Goal: Information Seeking & Learning: Learn about a topic

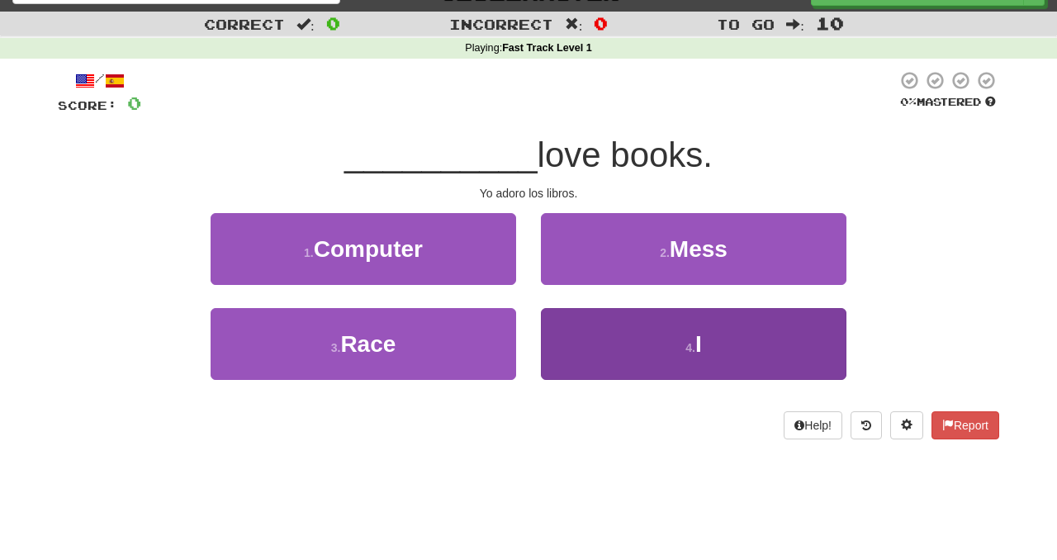
scroll to position [37, 0]
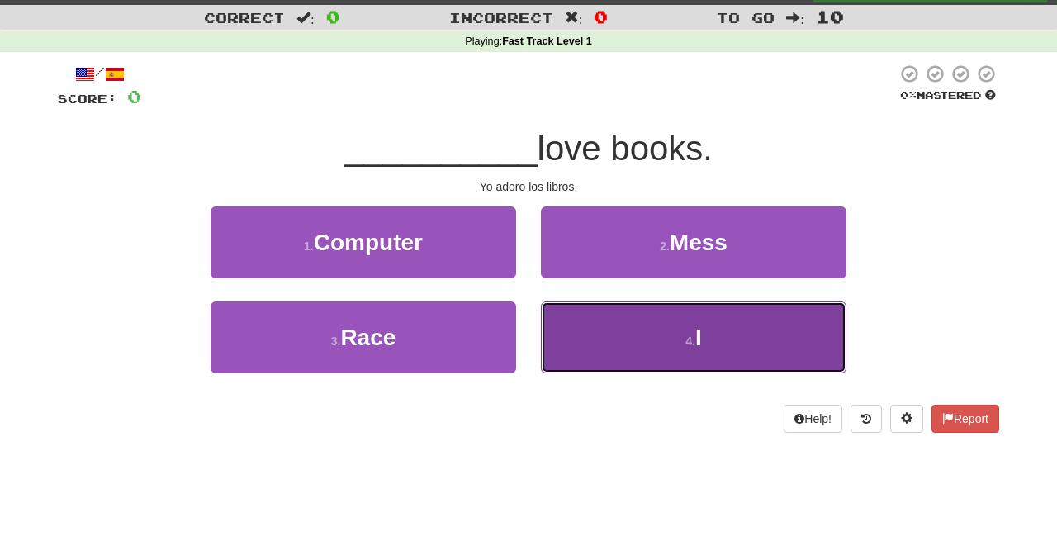
click at [696, 326] on button "4 . I" at bounding box center [694, 337] width 306 height 72
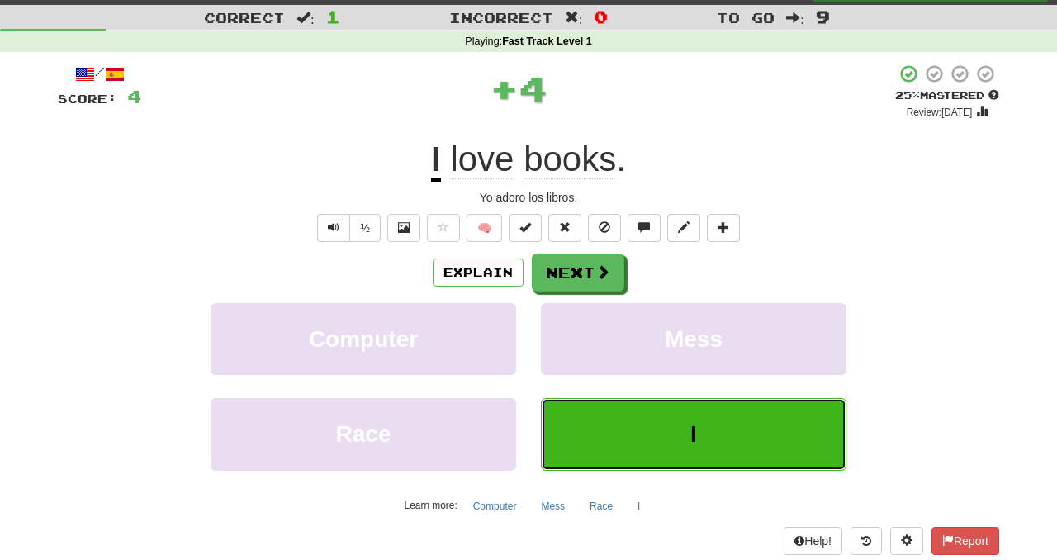
click at [709, 400] on button "I" at bounding box center [694, 434] width 306 height 72
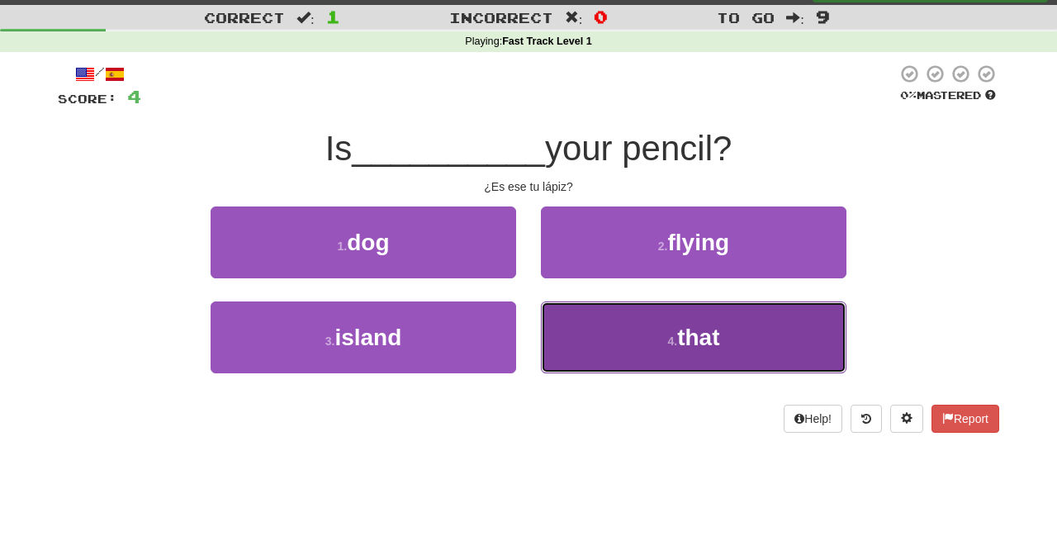
click at [614, 344] on button "4 . that" at bounding box center [694, 337] width 306 height 72
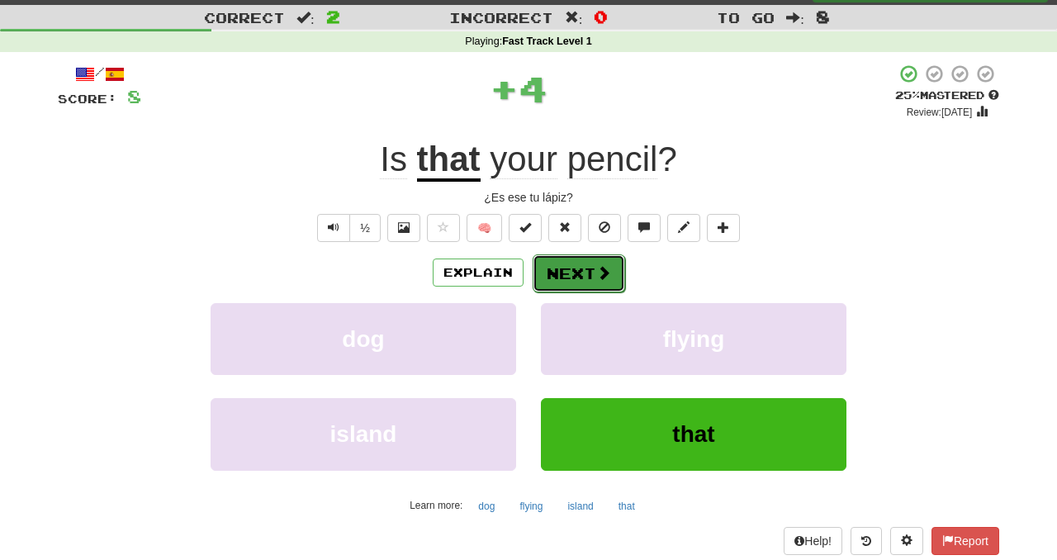
click at [570, 273] on button "Next" at bounding box center [579, 273] width 93 height 38
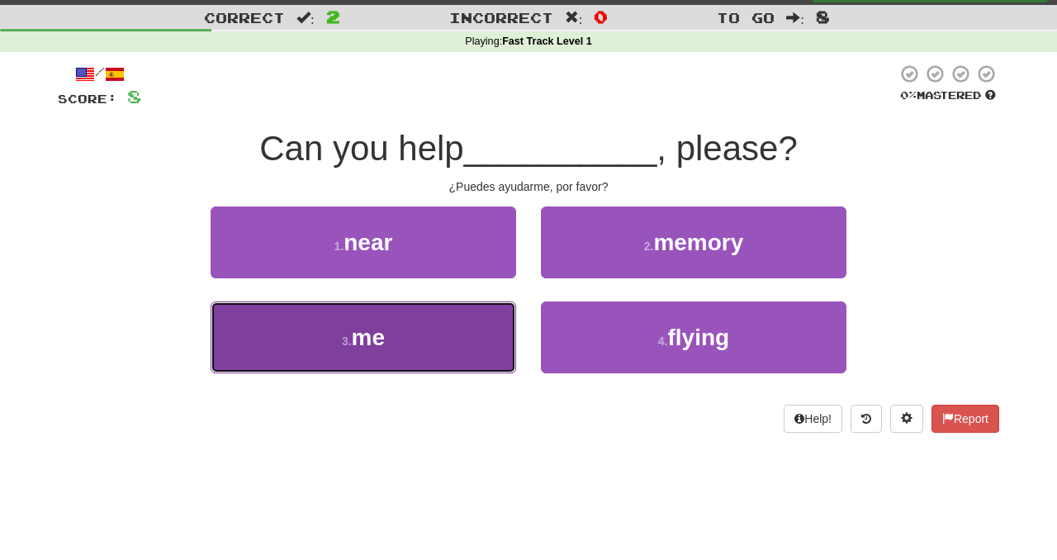
click at [460, 350] on button "3 . me" at bounding box center [364, 337] width 306 height 72
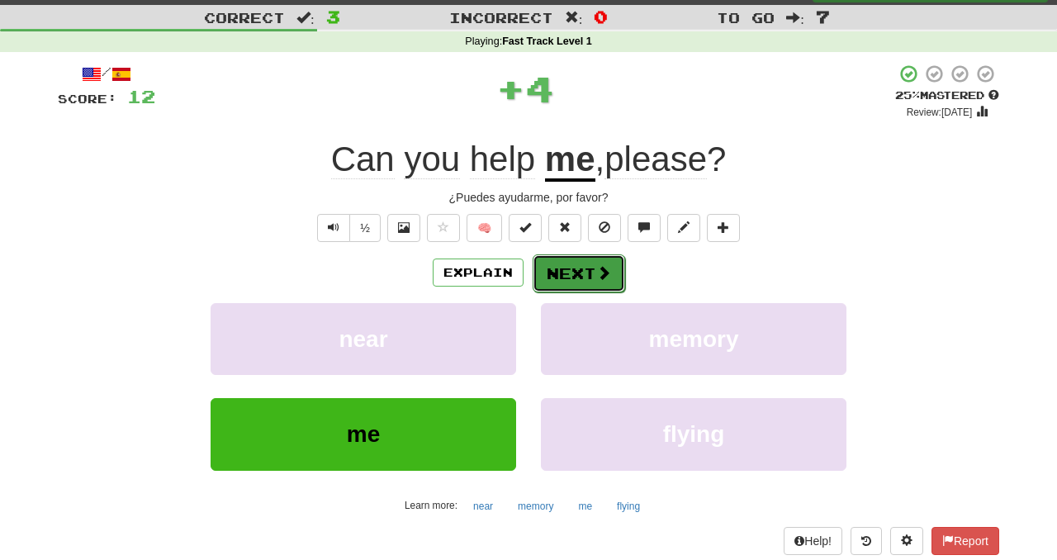
click at [583, 271] on button "Next" at bounding box center [579, 273] width 93 height 38
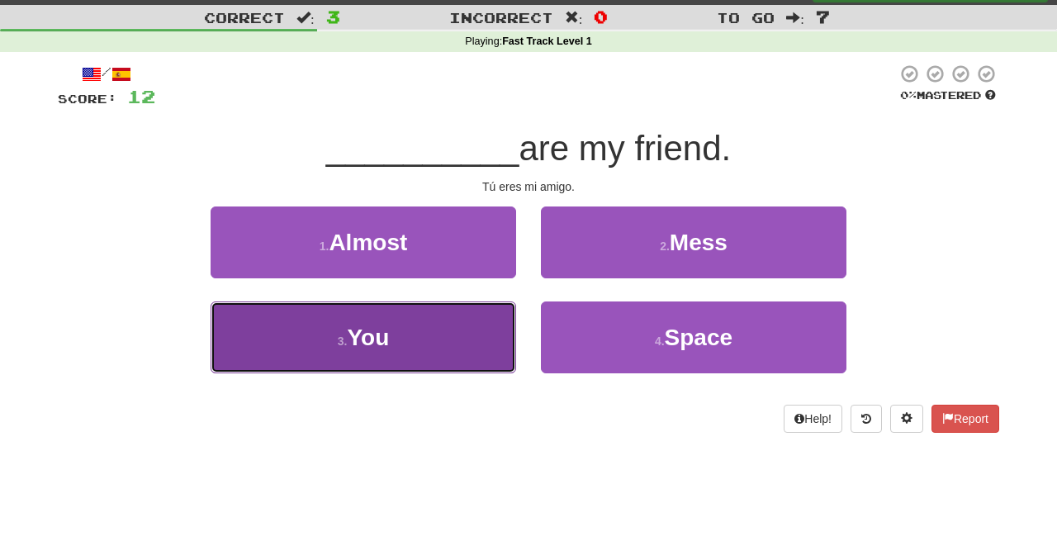
click at [441, 339] on button "3 . You" at bounding box center [364, 337] width 306 height 72
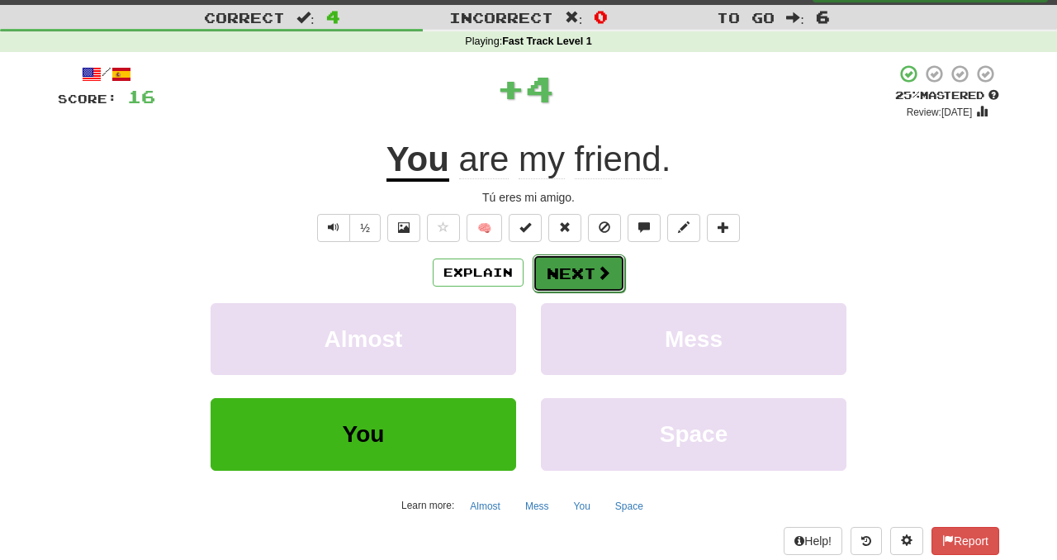
click at [553, 262] on button "Next" at bounding box center [579, 273] width 93 height 38
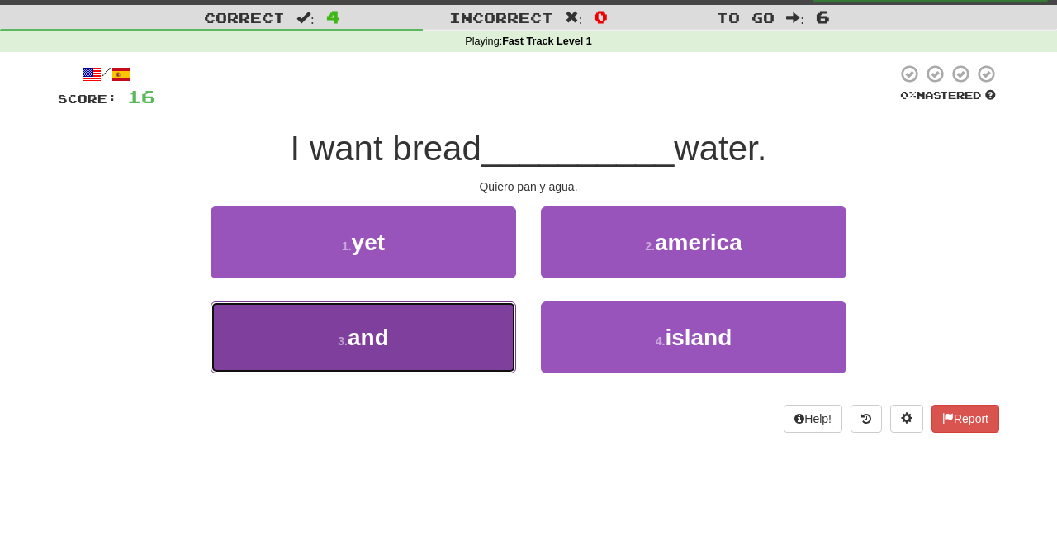
click at [436, 329] on button "3 . and" at bounding box center [364, 337] width 306 height 72
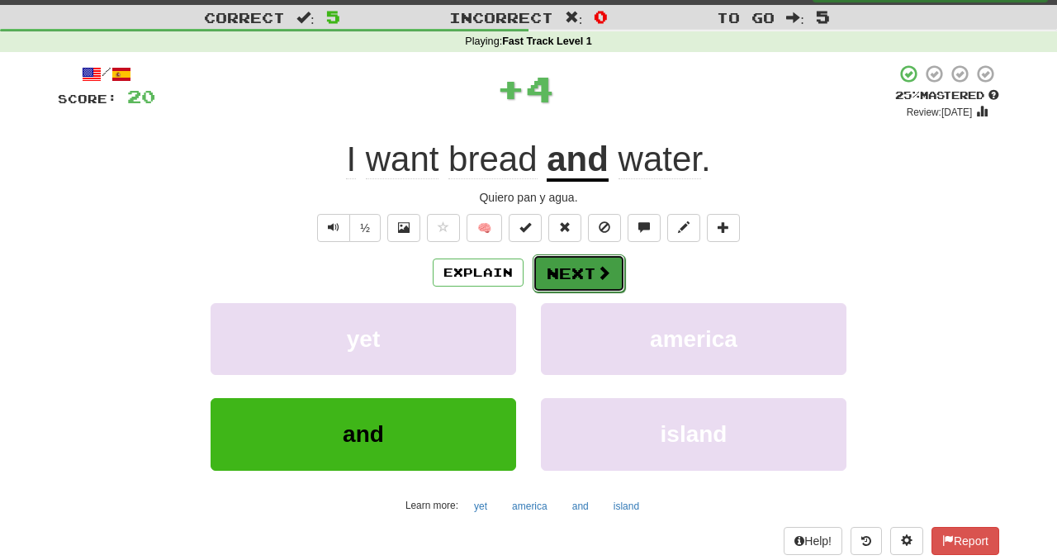
click at [531, 270] on div "Explain Next" at bounding box center [529, 273] width 942 height 38
click at [553, 274] on button "Next" at bounding box center [579, 273] width 93 height 38
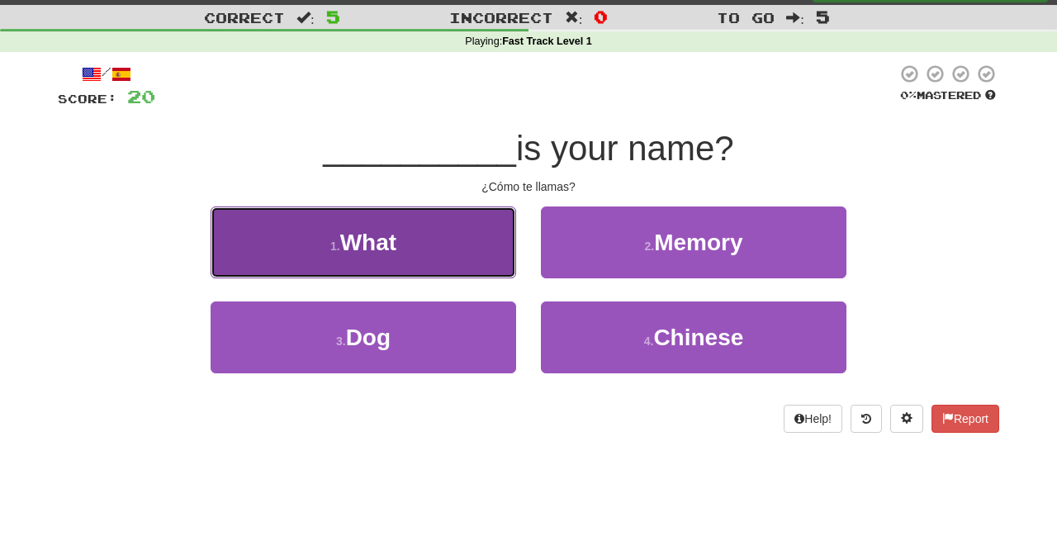
click at [401, 238] on button "1 . What" at bounding box center [364, 243] width 306 height 72
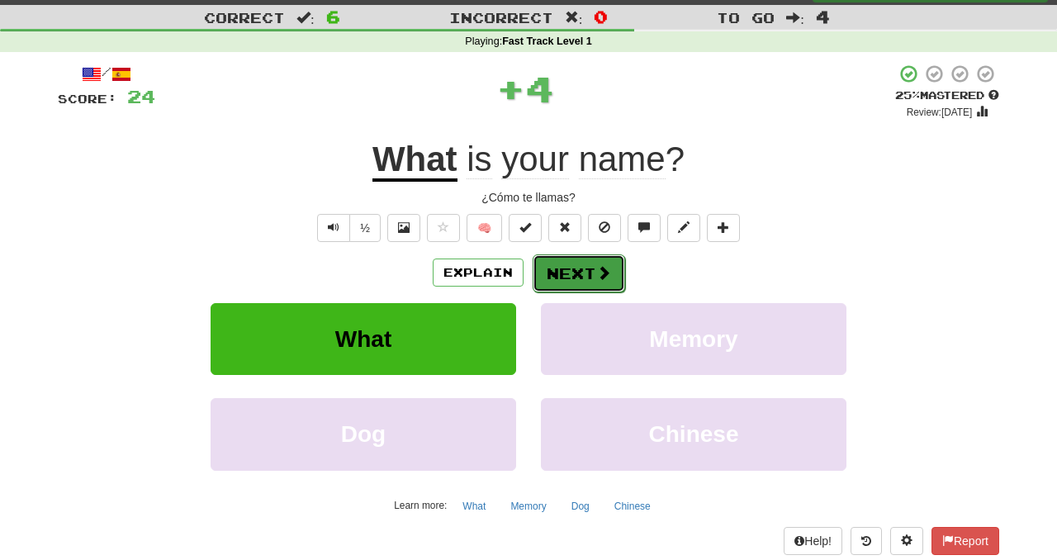
click at [568, 266] on button "Next" at bounding box center [579, 273] width 93 height 38
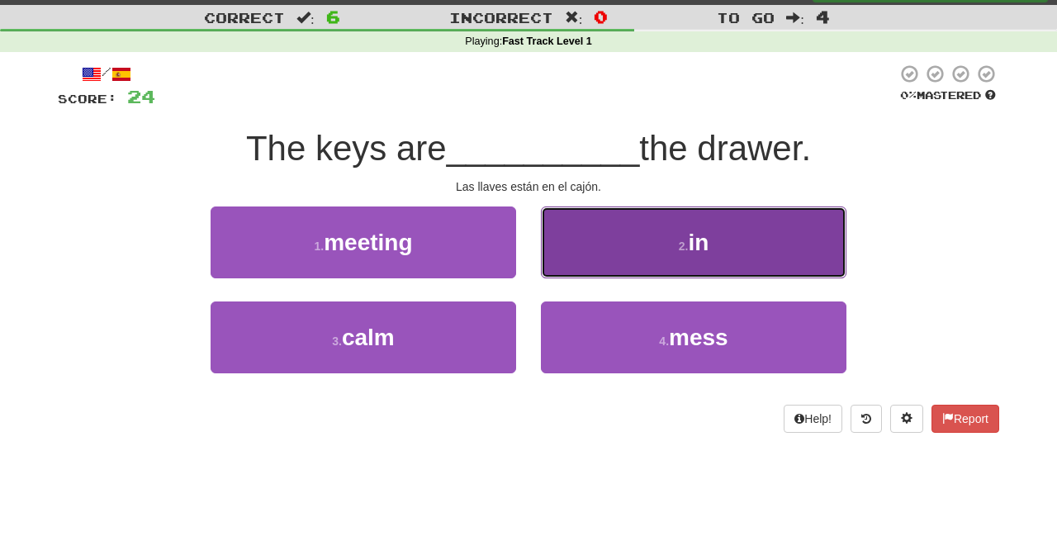
click at [611, 245] on button "2 . in" at bounding box center [694, 243] width 306 height 72
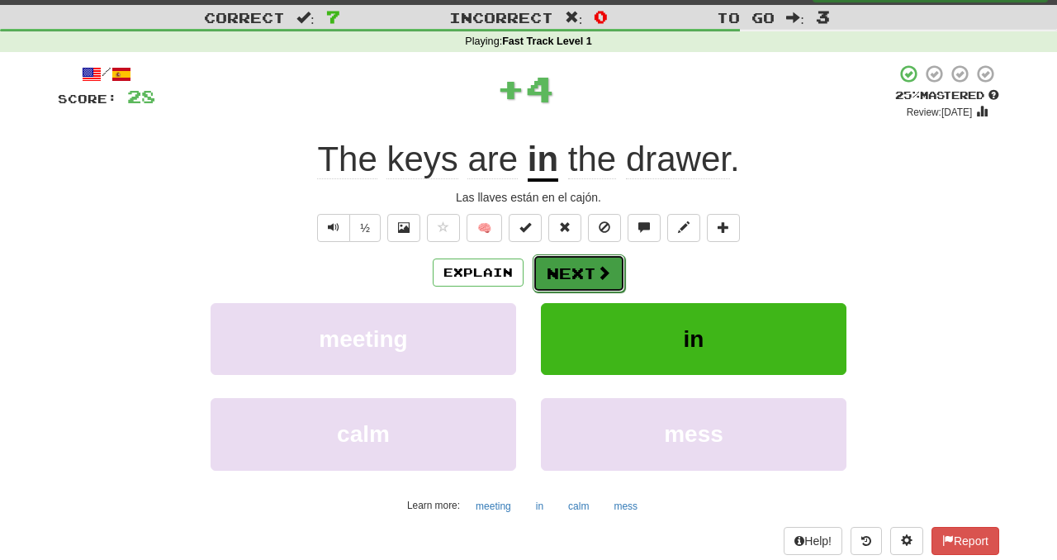
click at [544, 274] on button "Next" at bounding box center [579, 273] width 93 height 38
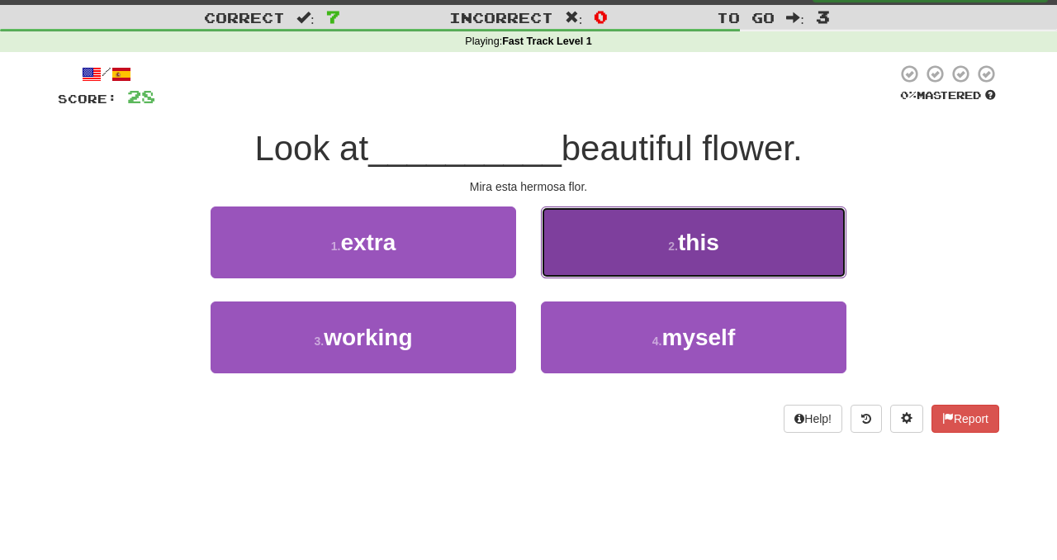
click at [576, 251] on button "2 . this" at bounding box center [694, 243] width 306 height 72
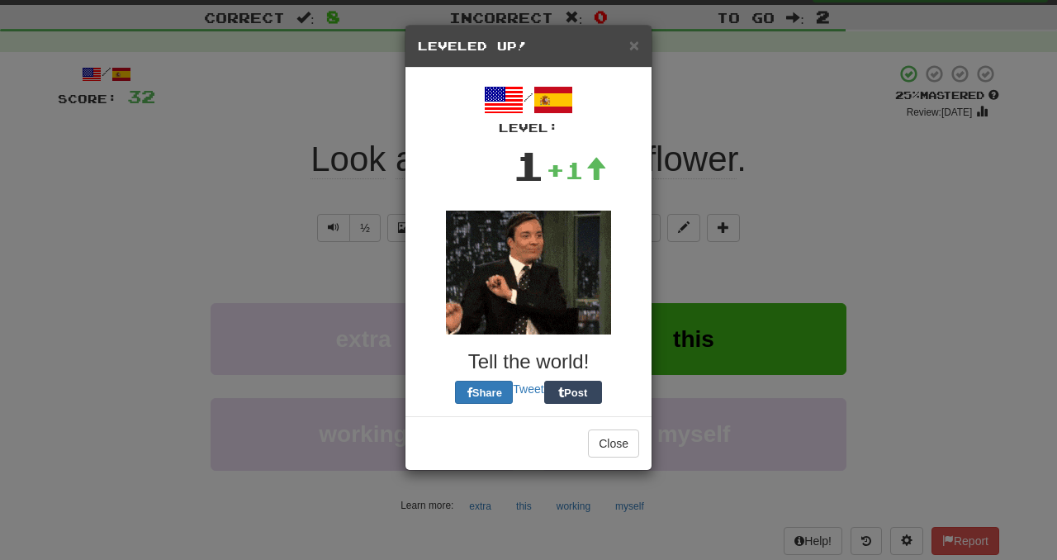
click at [592, 268] on img at bounding box center [528, 273] width 165 height 124
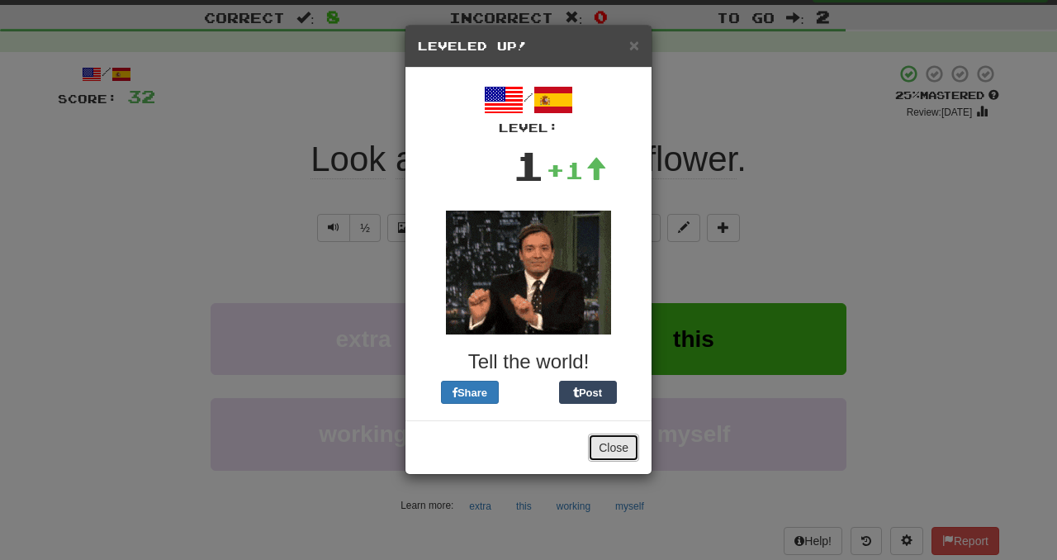
click at [611, 453] on button "Close" at bounding box center [613, 448] width 51 height 28
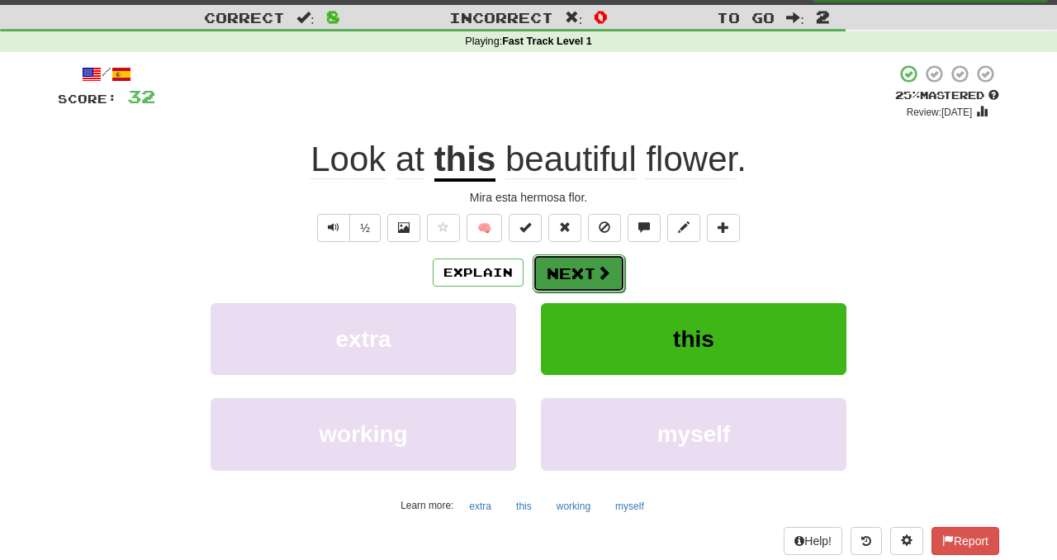
click at [587, 263] on button "Next" at bounding box center [579, 273] width 93 height 38
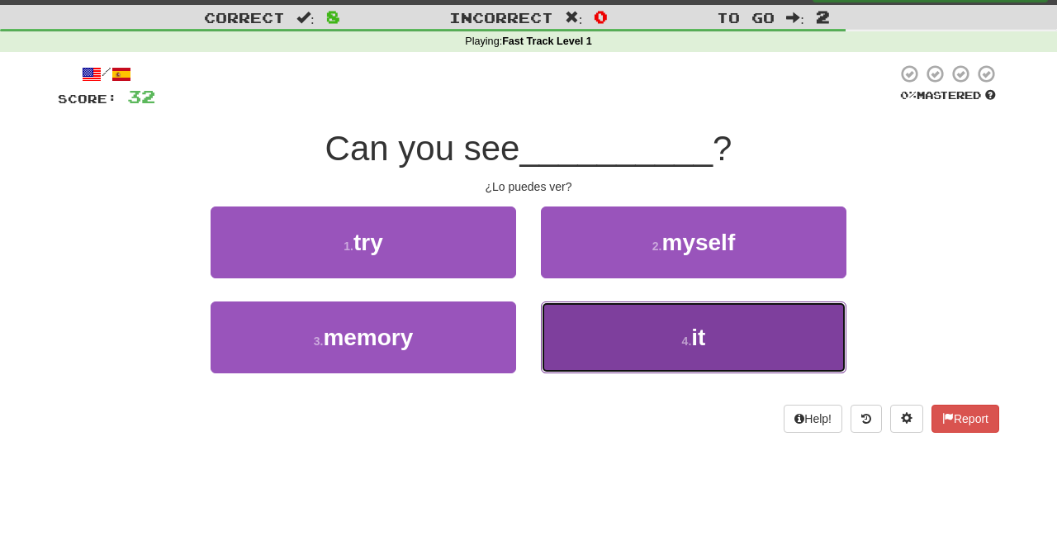
click at [563, 323] on button "4 . it" at bounding box center [694, 337] width 306 height 72
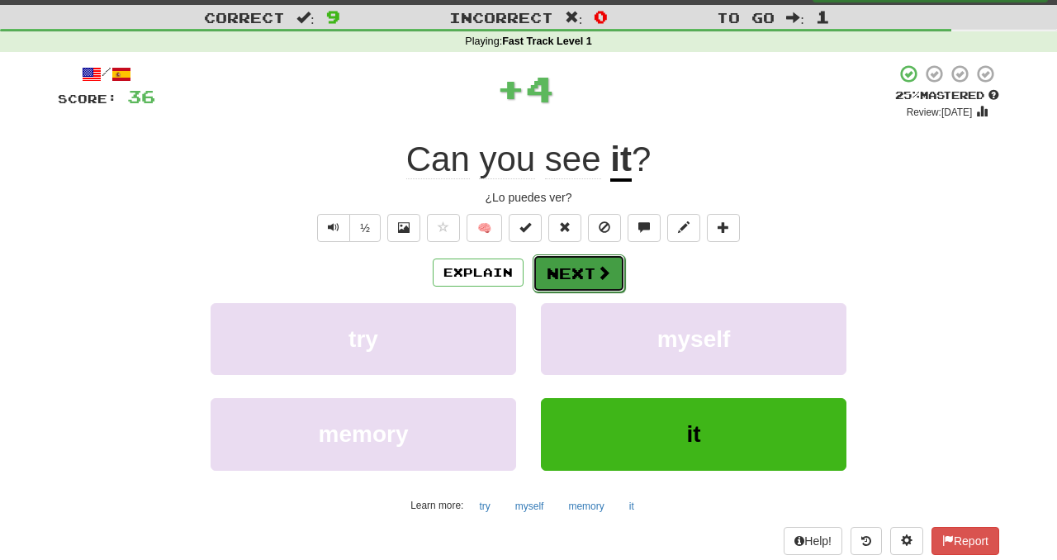
click at [562, 261] on button "Next" at bounding box center [579, 273] width 93 height 38
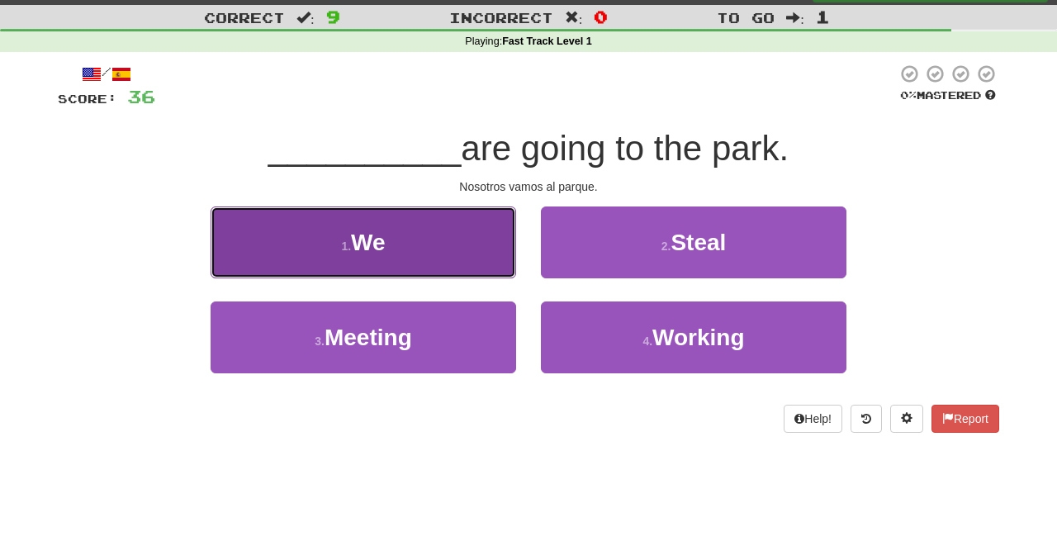
click at [474, 260] on button "1 . We" at bounding box center [364, 243] width 306 height 72
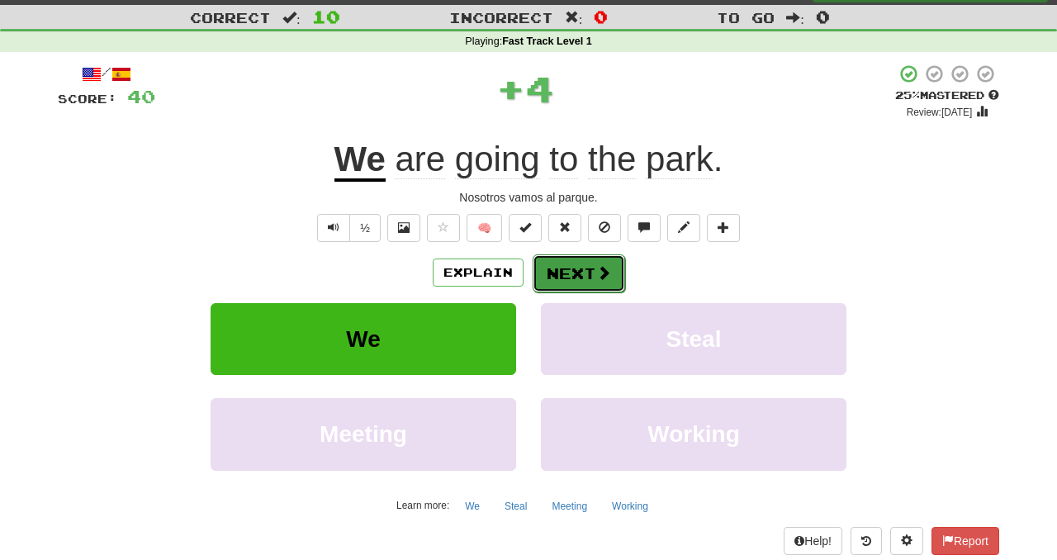
click at [587, 256] on button "Next" at bounding box center [579, 273] width 93 height 38
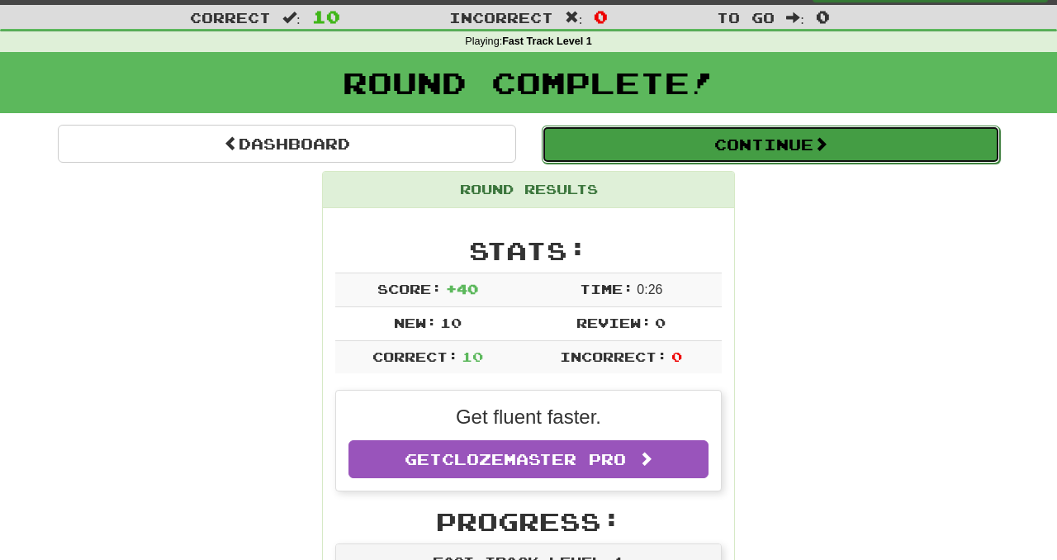
click at [727, 162] on button "Continue" at bounding box center [771, 145] width 458 height 38
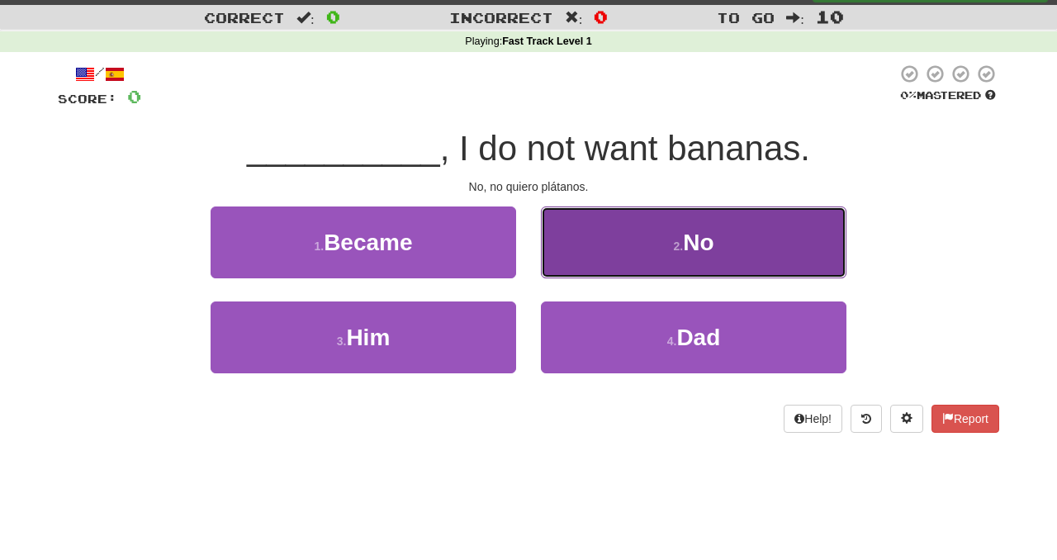
click at [640, 255] on button "2 . No" at bounding box center [694, 243] width 306 height 72
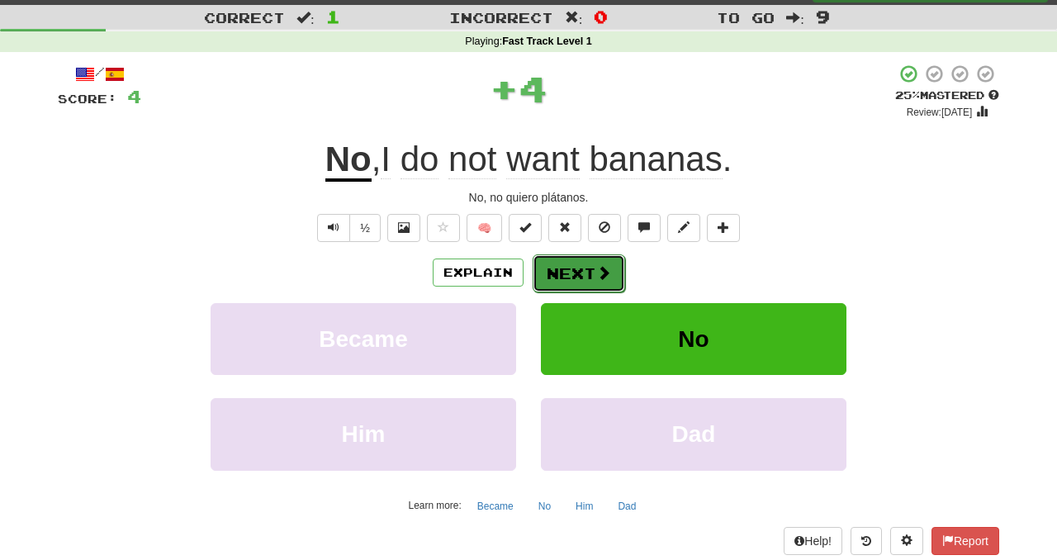
click at [577, 277] on button "Next" at bounding box center [579, 273] width 93 height 38
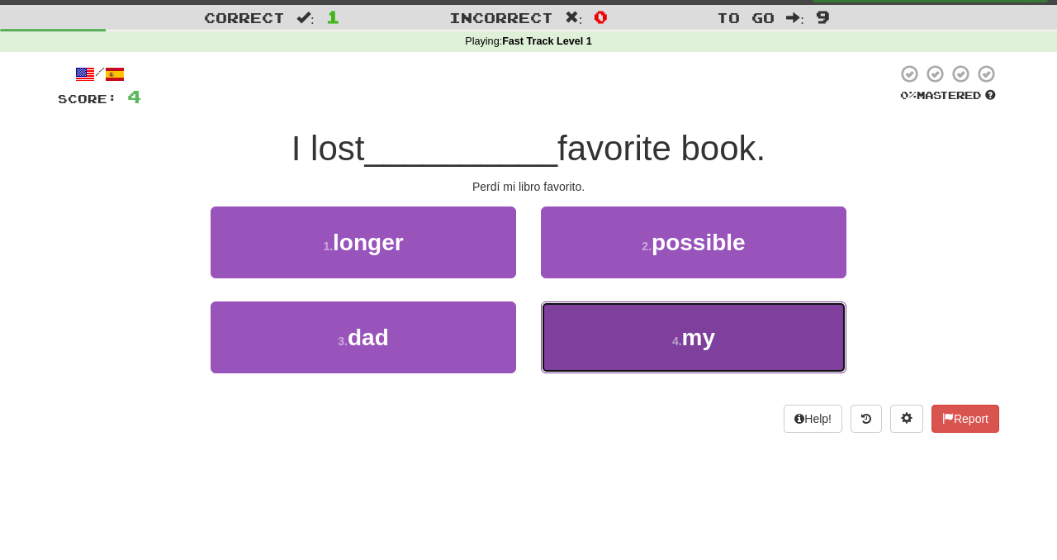
click at [621, 330] on button "4 . my" at bounding box center [694, 337] width 306 height 72
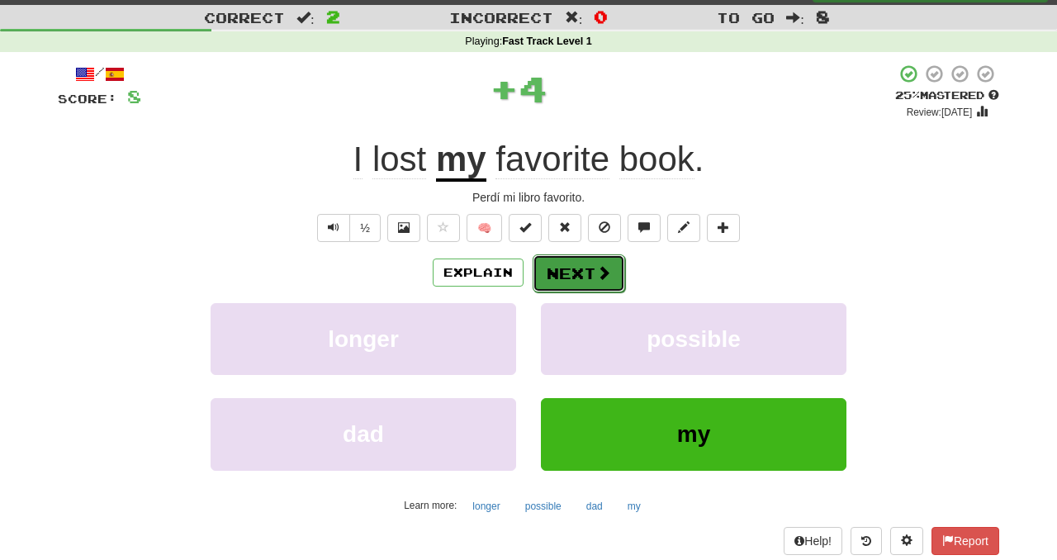
click at [601, 270] on span at bounding box center [603, 272] width 15 height 15
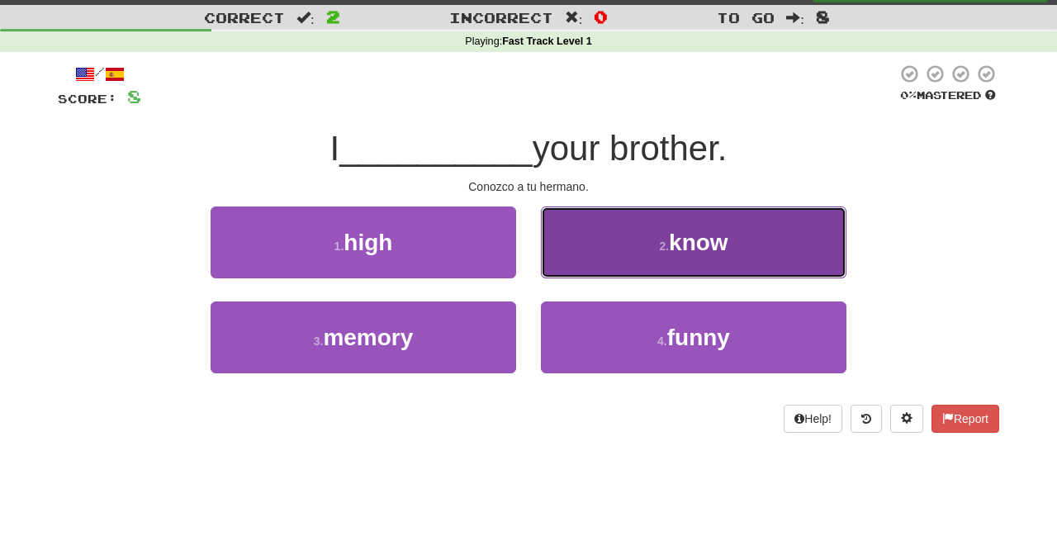
click at [599, 221] on button "2 . know" at bounding box center [694, 243] width 306 height 72
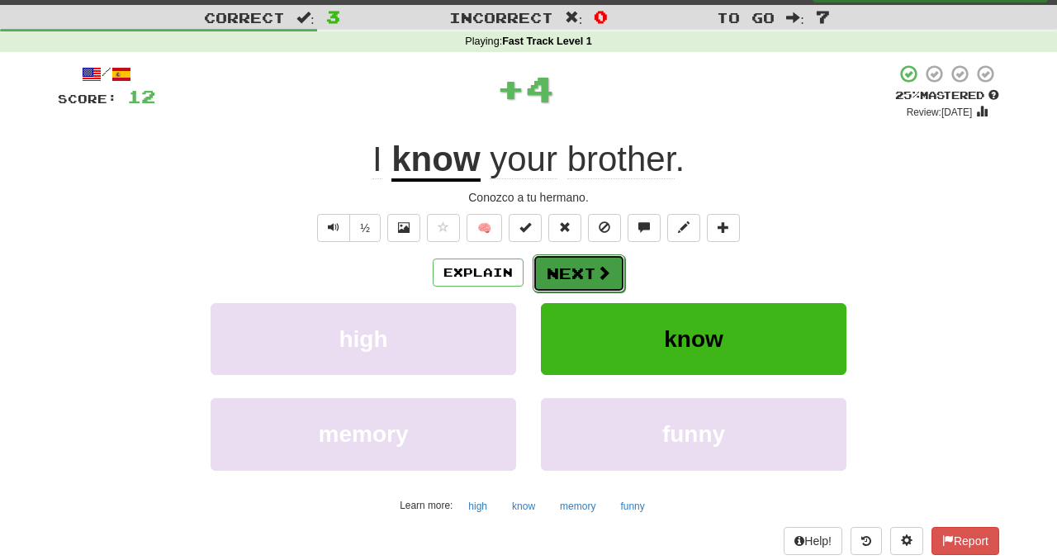
click at [604, 291] on button "Next" at bounding box center [579, 273] width 93 height 38
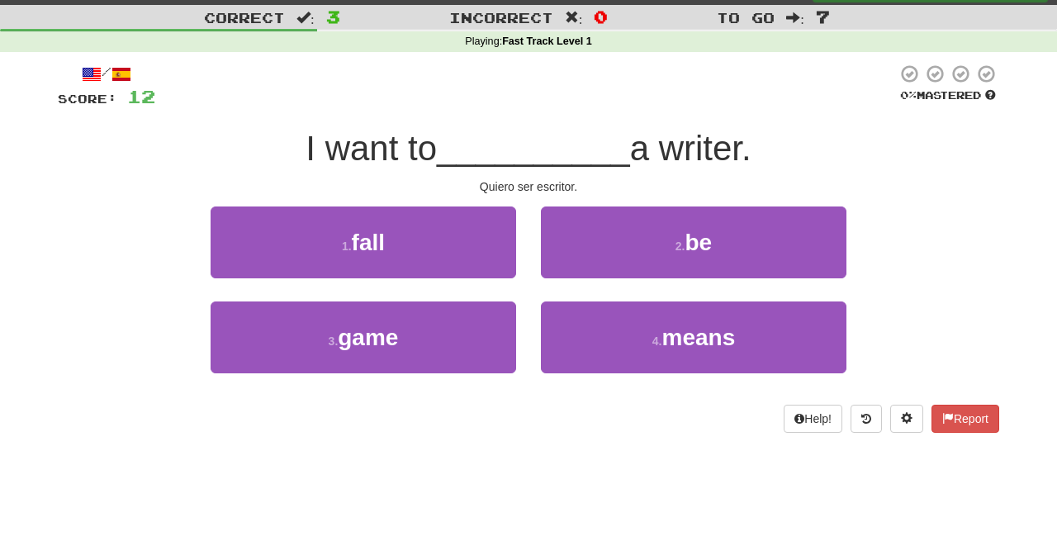
click at [604, 282] on div "2 . be" at bounding box center [694, 254] width 330 height 95
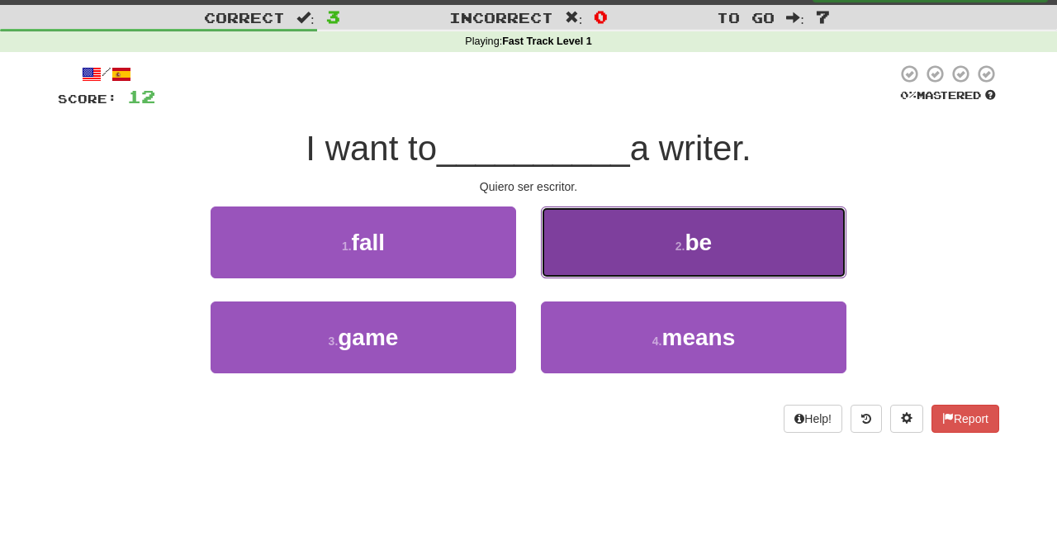
click at [574, 242] on button "2 . be" at bounding box center [694, 243] width 306 height 72
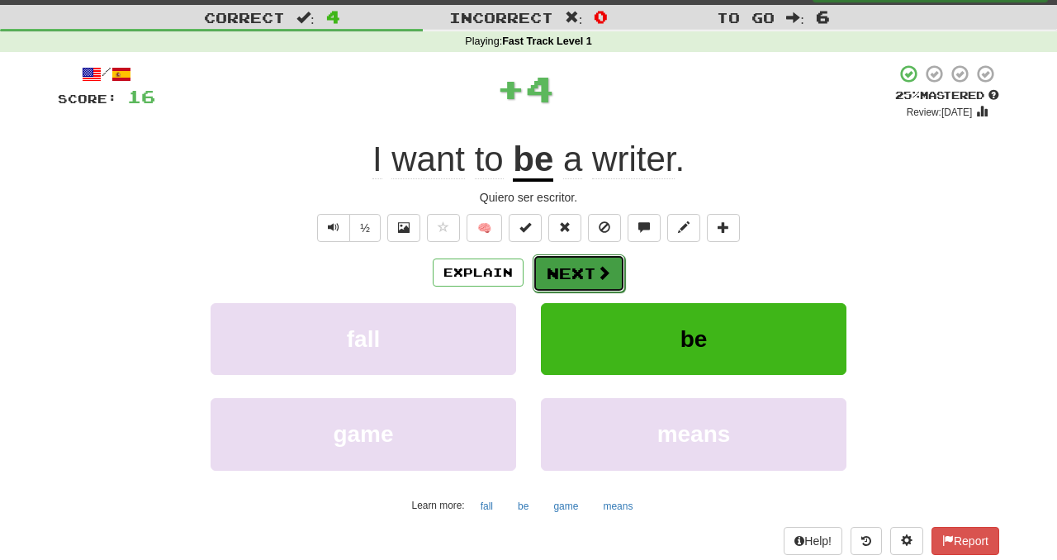
click at [580, 268] on button "Next" at bounding box center [579, 273] width 93 height 38
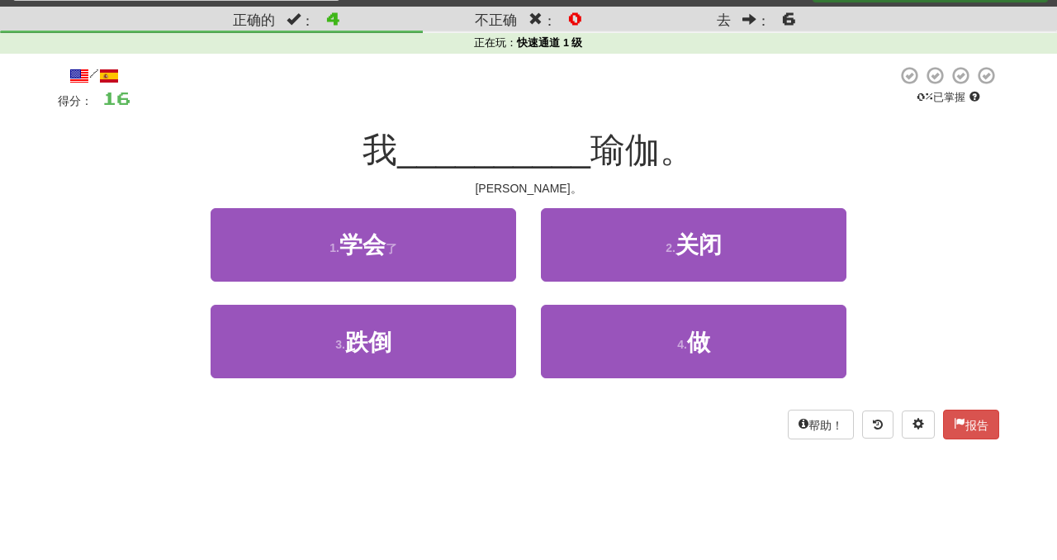
click at [638, 80] on div at bounding box center [514, 87] width 767 height 45
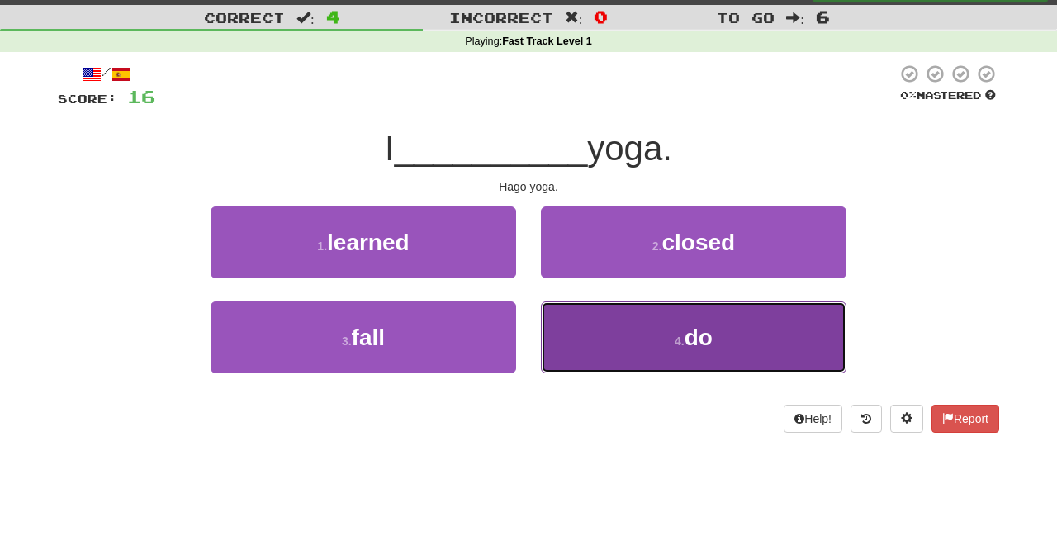
click at [672, 332] on button "4 . do" at bounding box center [694, 337] width 306 height 72
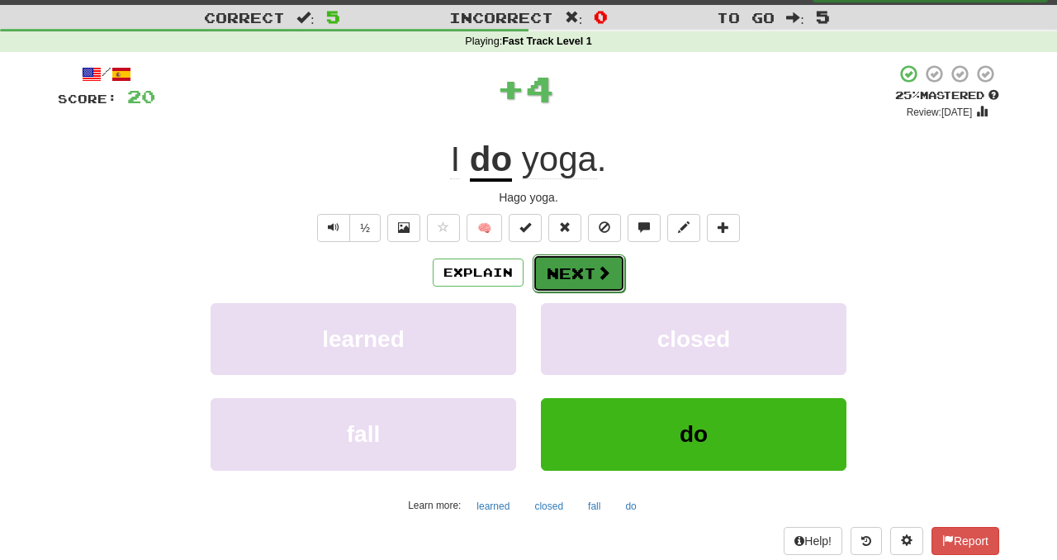
click at [578, 271] on button "Next" at bounding box center [579, 273] width 93 height 38
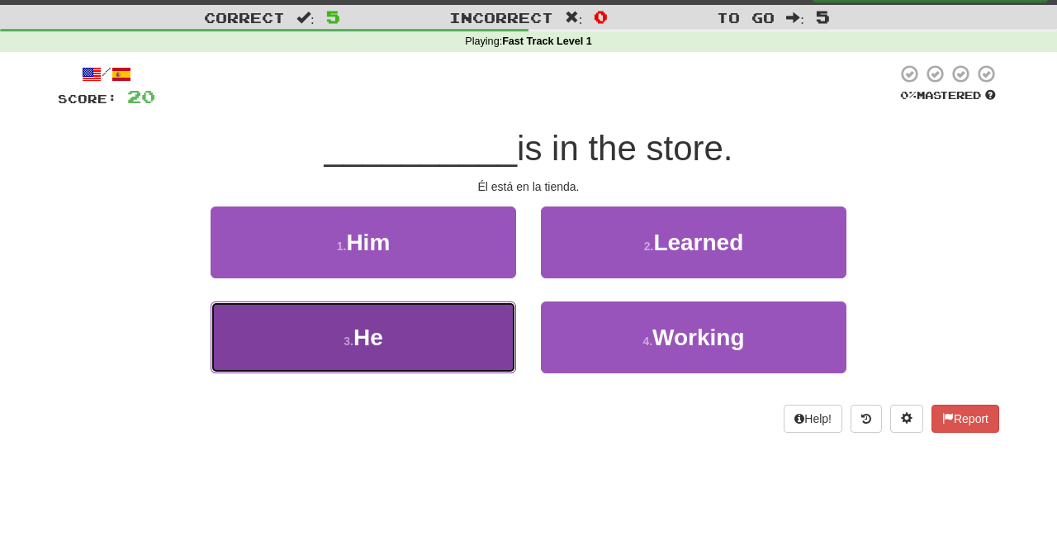
click at [453, 337] on button "3 . He" at bounding box center [364, 337] width 306 height 72
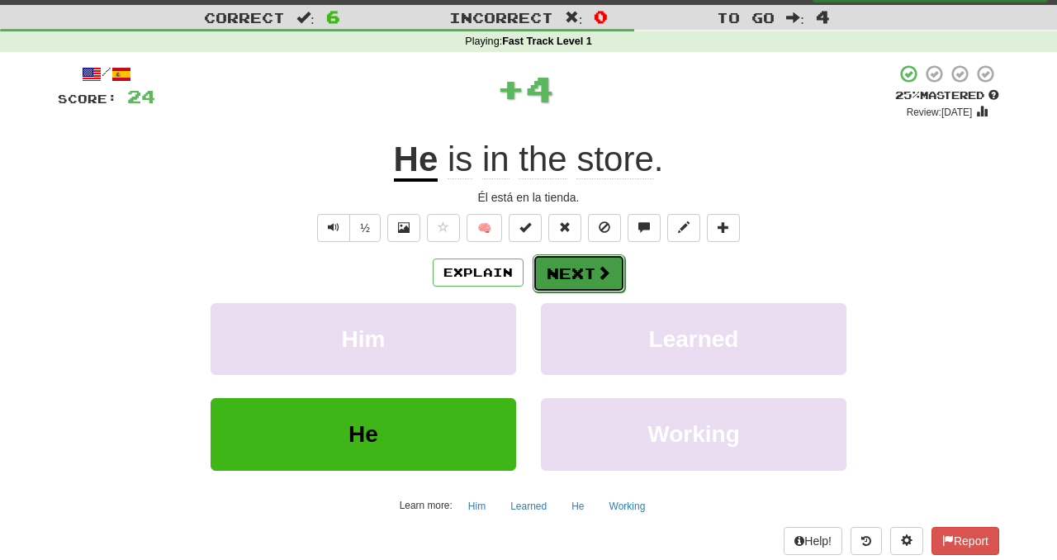
click at [613, 256] on button "Next" at bounding box center [579, 273] width 93 height 38
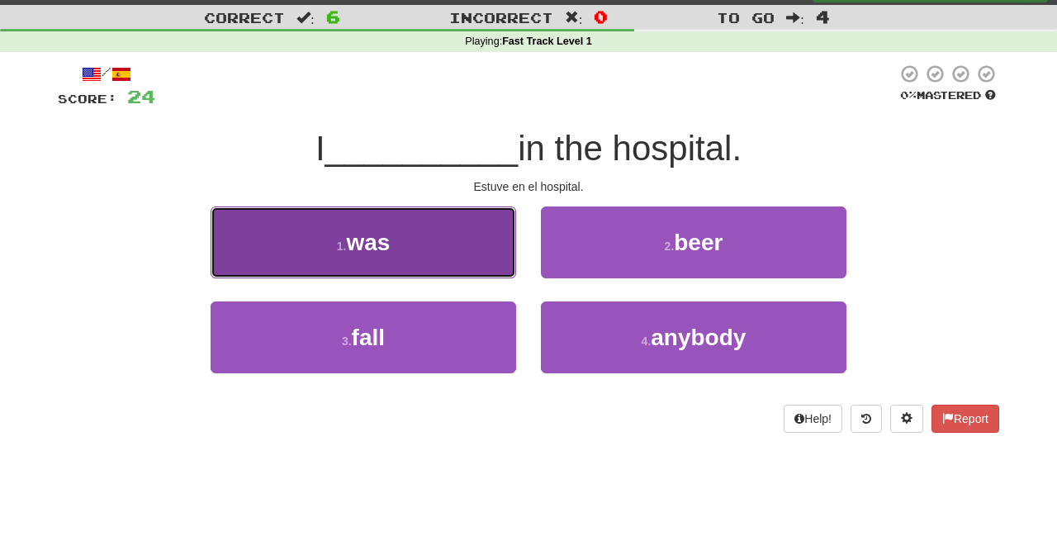
click at [426, 230] on button "1 . was" at bounding box center [364, 243] width 306 height 72
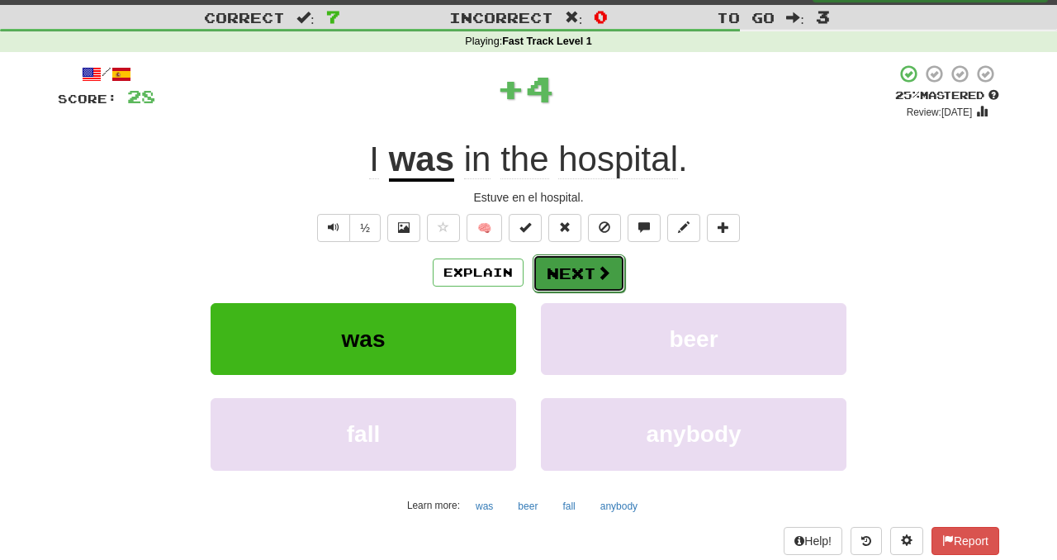
click at [562, 264] on button "Next" at bounding box center [579, 273] width 93 height 38
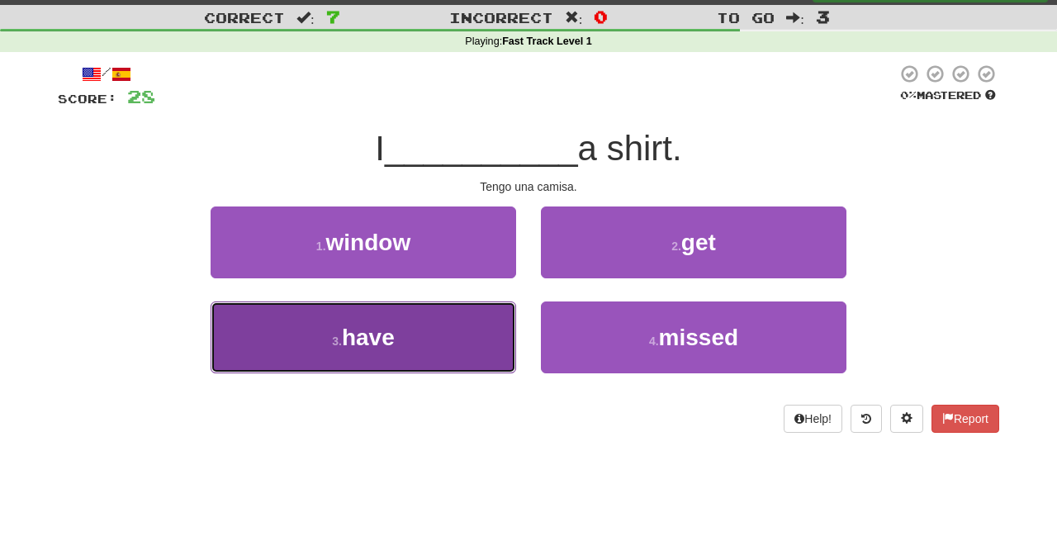
click at [492, 316] on button "3 . have" at bounding box center [364, 337] width 306 height 72
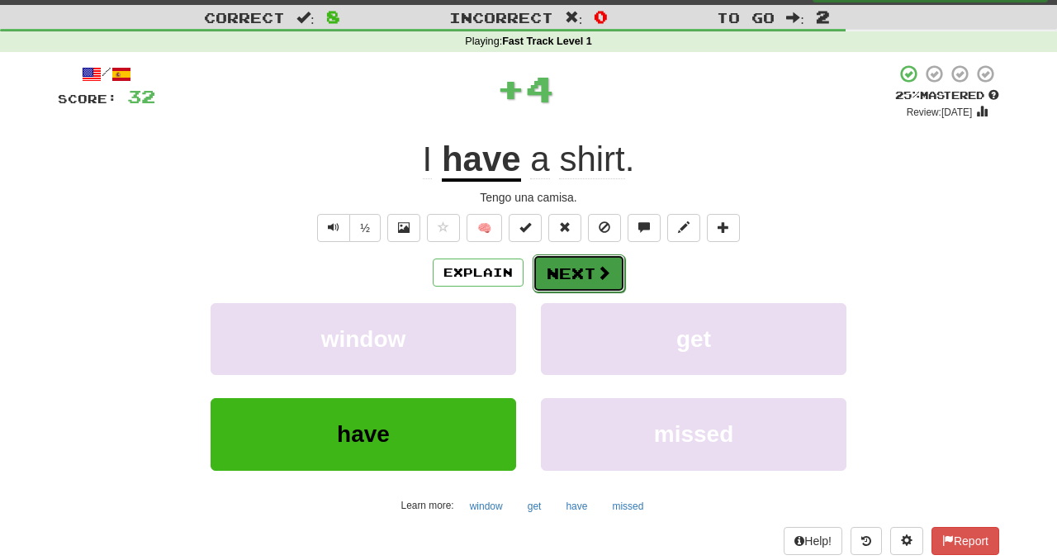
click at [560, 270] on button "Next" at bounding box center [579, 273] width 93 height 38
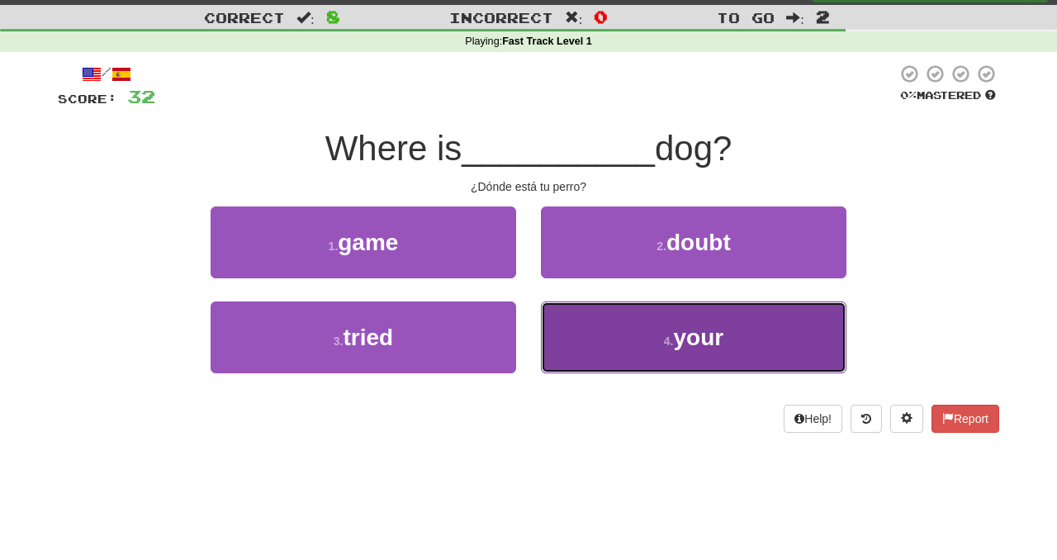
click at [588, 325] on button "4 . your" at bounding box center [694, 337] width 306 height 72
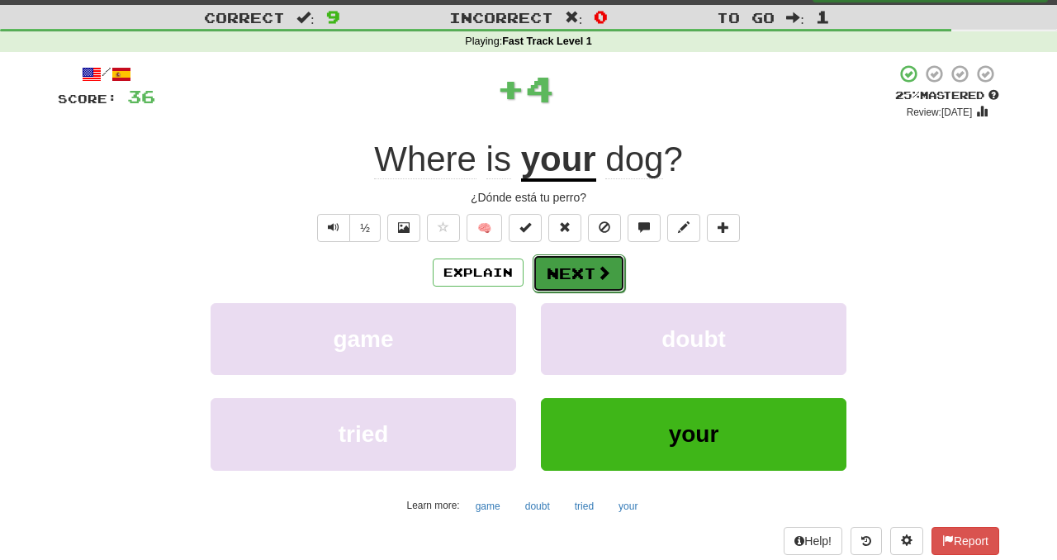
click at [571, 273] on button "Next" at bounding box center [579, 273] width 93 height 38
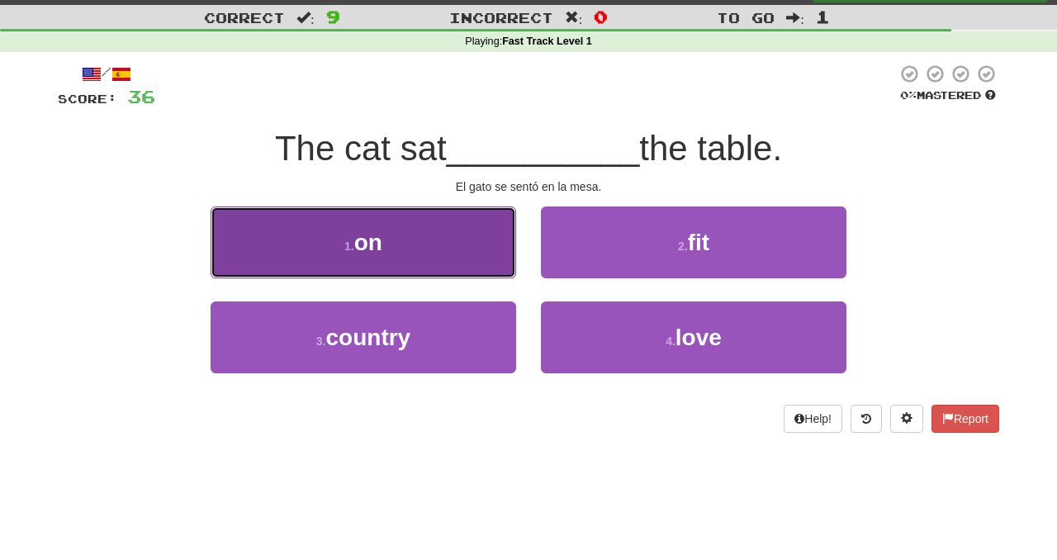
click at [450, 249] on button "1 . on" at bounding box center [364, 243] width 306 height 72
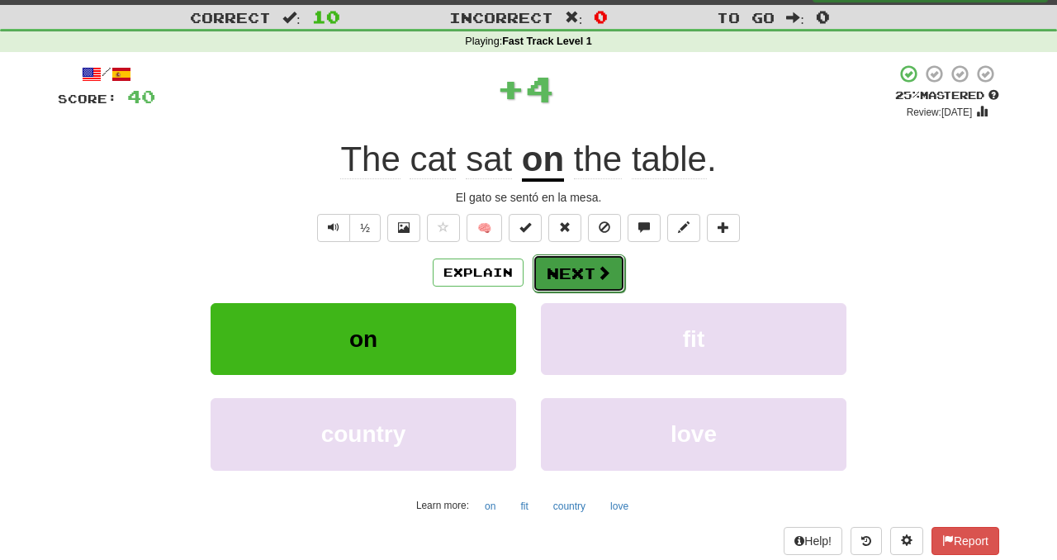
click at [574, 281] on button "Next" at bounding box center [579, 273] width 93 height 38
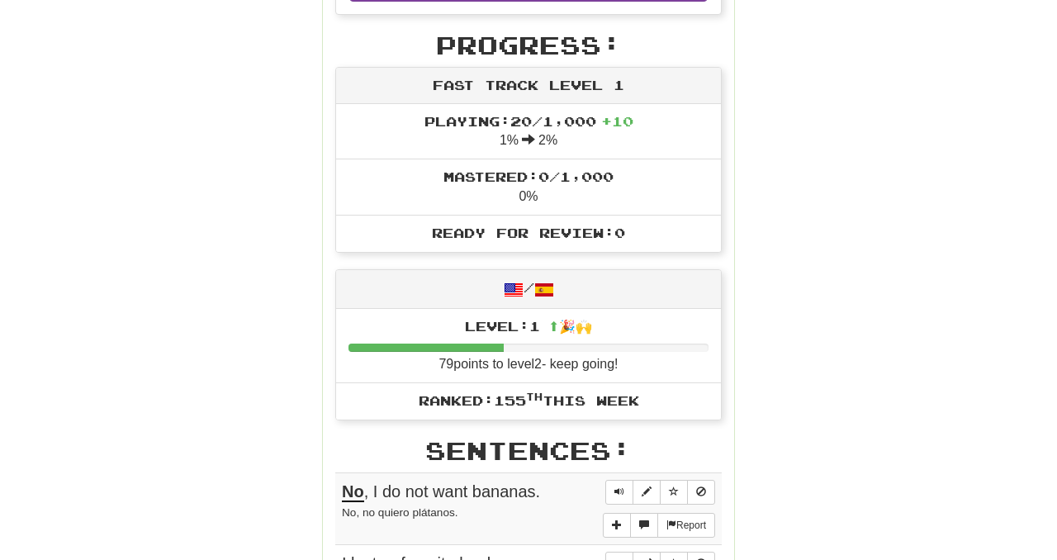
scroll to position [513, 0]
